Goal: Task Accomplishment & Management: Use online tool/utility

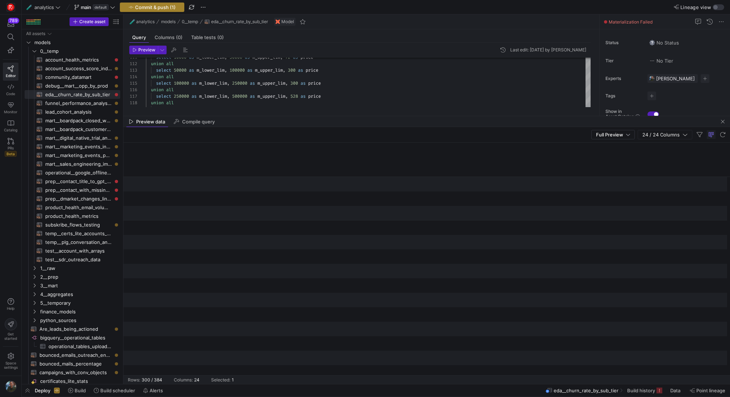
scroll to position [0, 1179]
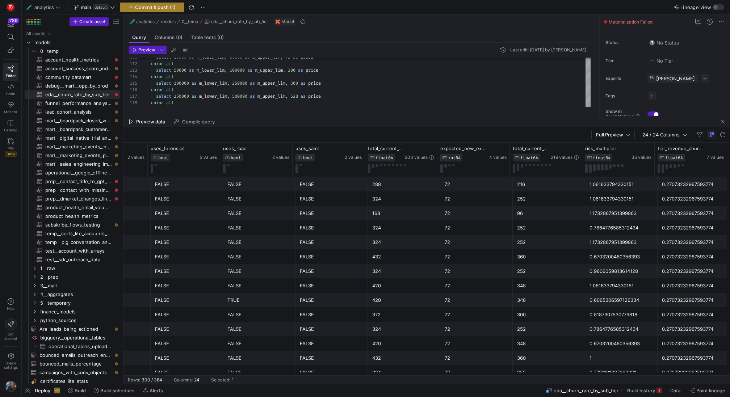
click at [168, 4] on span "Commit & push (1)" at bounding box center [155, 7] width 41 height 6
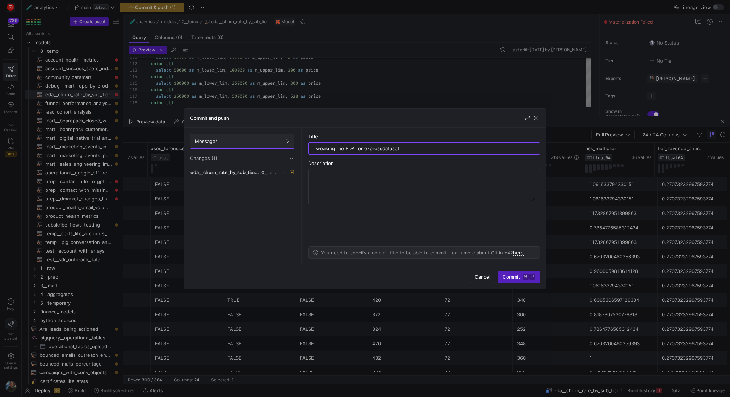
type input "tweaking the EDA for express dataset"
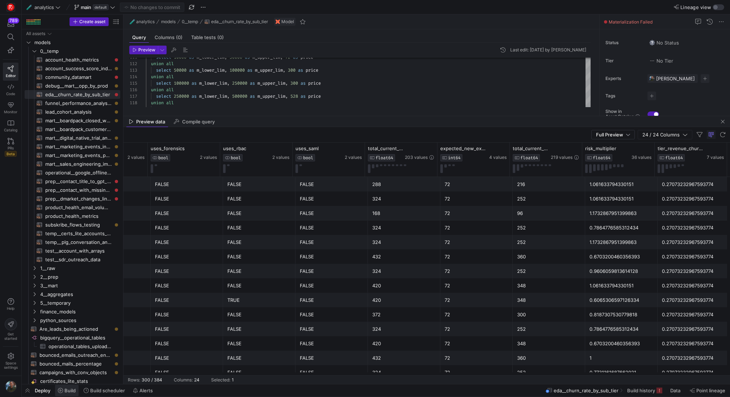
click at [63, 391] on icon at bounding box center [60, 390] width 5 height 5
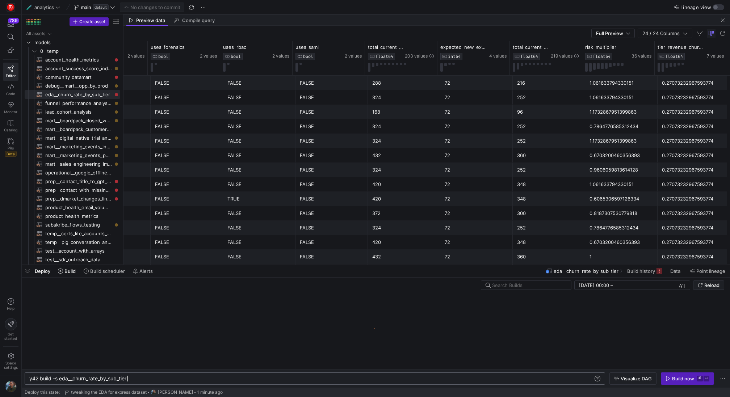
click at [172, 380] on div "y42 build -s eda__churn_rate_by_sub_tier" at bounding box center [311, 379] width 565 height 6
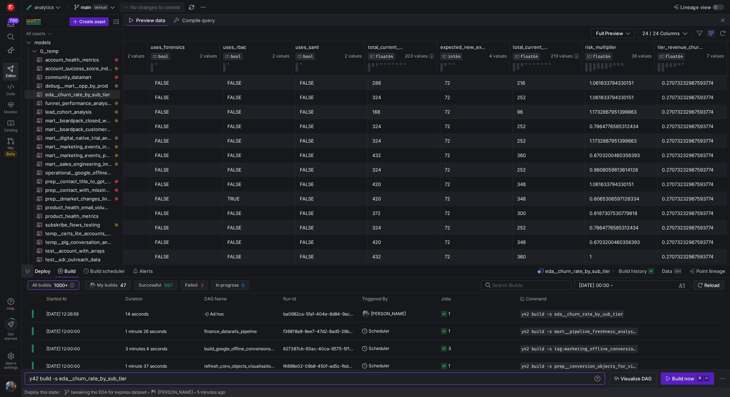
click at [29, 272] on span "button" at bounding box center [28, 271] width 12 height 12
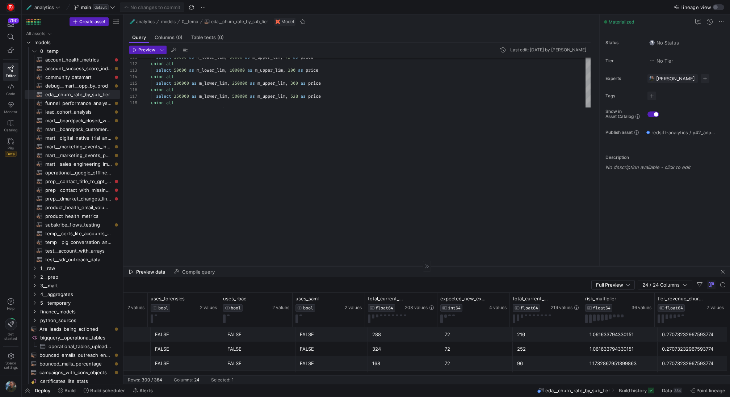
drag, startPoint x: 192, startPoint y: 116, endPoint x: 163, endPoint y: 268, distance: 154.8
click at [163, 267] on div at bounding box center [427, 266] width 607 height 0
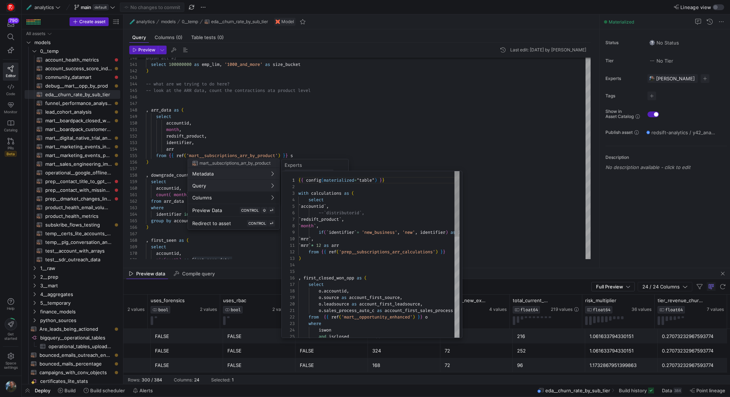
scroll to position [65, 0]
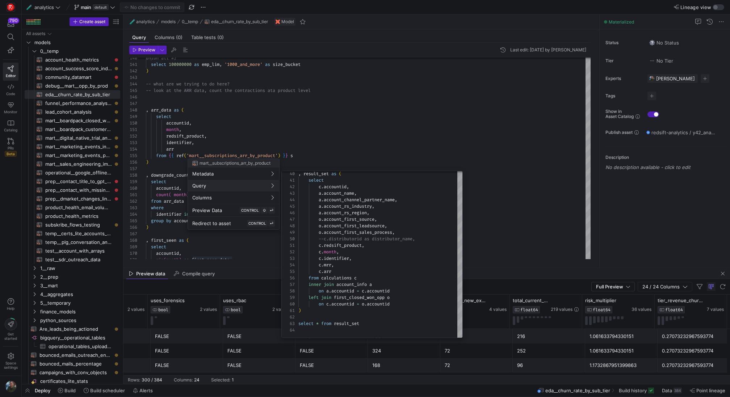
click at [334, 120] on div at bounding box center [365, 198] width 730 height 397
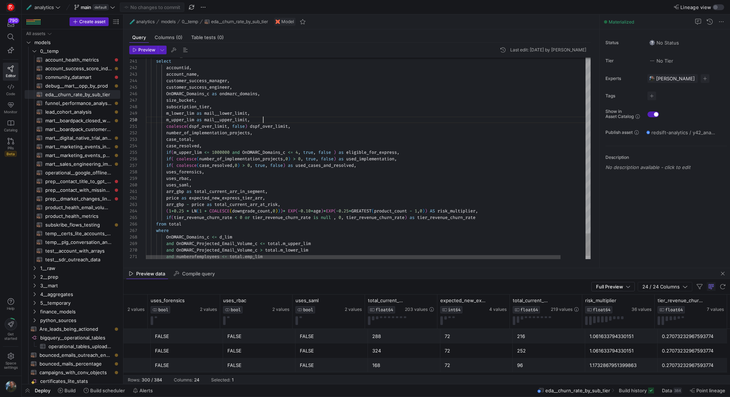
scroll to position [59, 117]
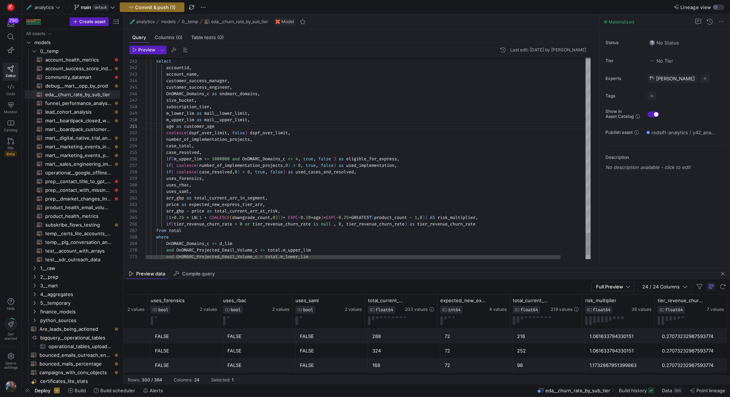
scroll to position [0, 73]
type textarea "age as customer_age, coalesce(dspf_over_limit, false) dspf_over_limit, number_o…"
click at [143, 48] on span "Preview" at bounding box center [146, 49] width 17 height 5
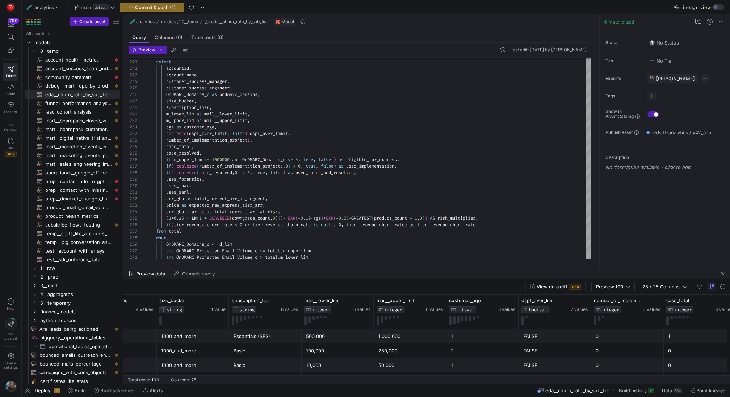
scroll to position [0, 465]
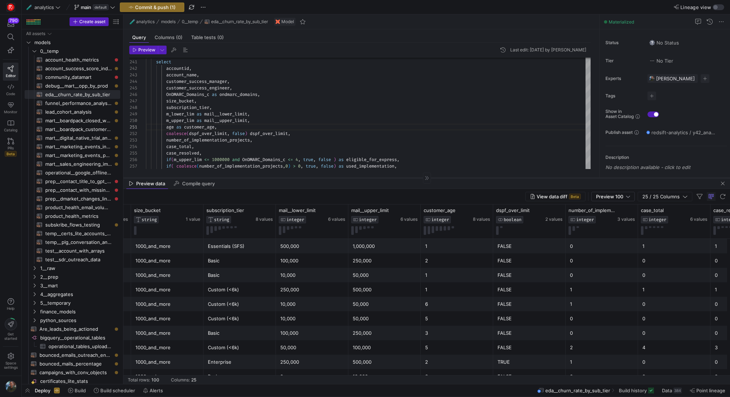
drag, startPoint x: 453, startPoint y: 268, endPoint x: 474, endPoint y: 178, distance: 92.6
click at [474, 178] on div at bounding box center [427, 178] width 607 height 0
click at [456, 301] on div "6" at bounding box center [457, 304] width 64 height 14
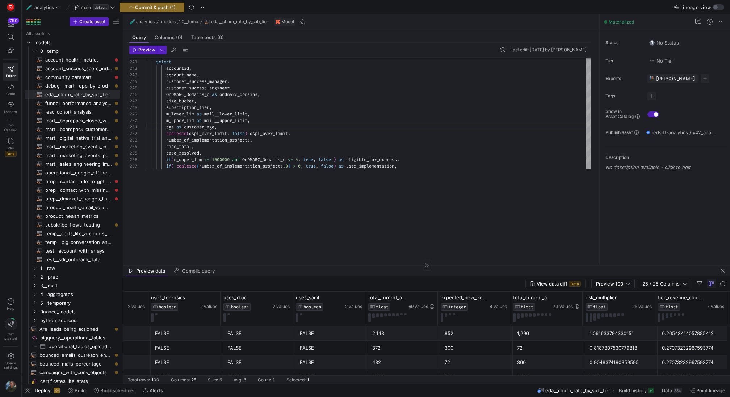
drag, startPoint x: 438, startPoint y: 177, endPoint x: 435, endPoint y: 265, distance: 87.3
click at [435, 265] on div at bounding box center [427, 265] width 607 height 0
